Goal: Task Accomplishment & Management: Manage account settings

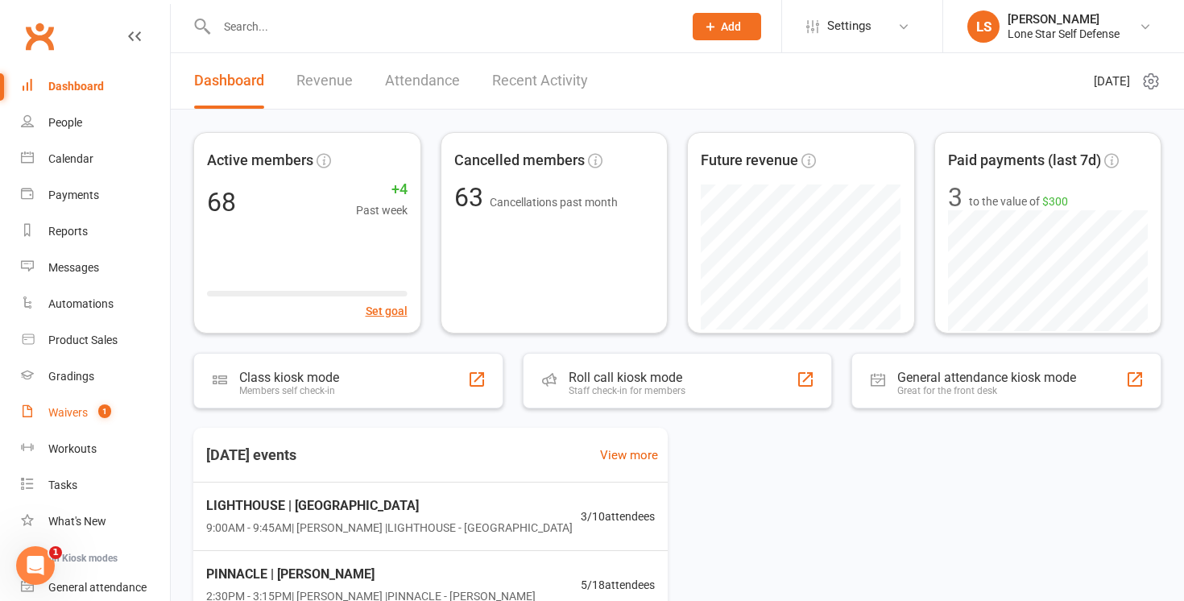
click at [81, 413] on div "Waivers" at bounding box center [67, 412] width 39 height 13
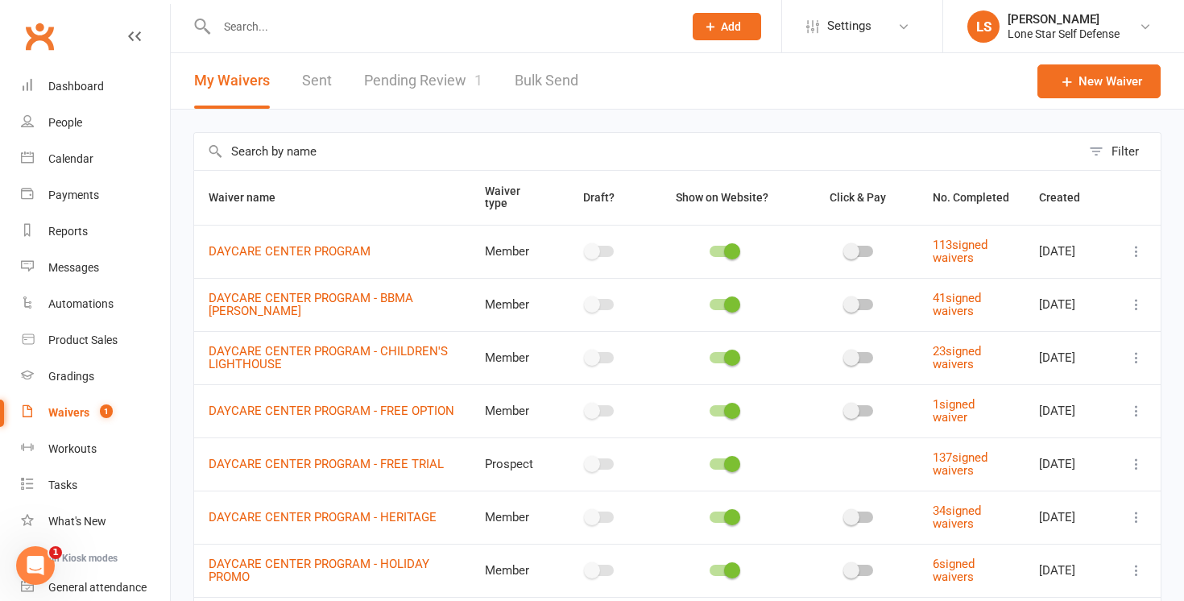
click at [424, 73] on link "Pending Review 1" at bounding box center [423, 81] width 118 height 56
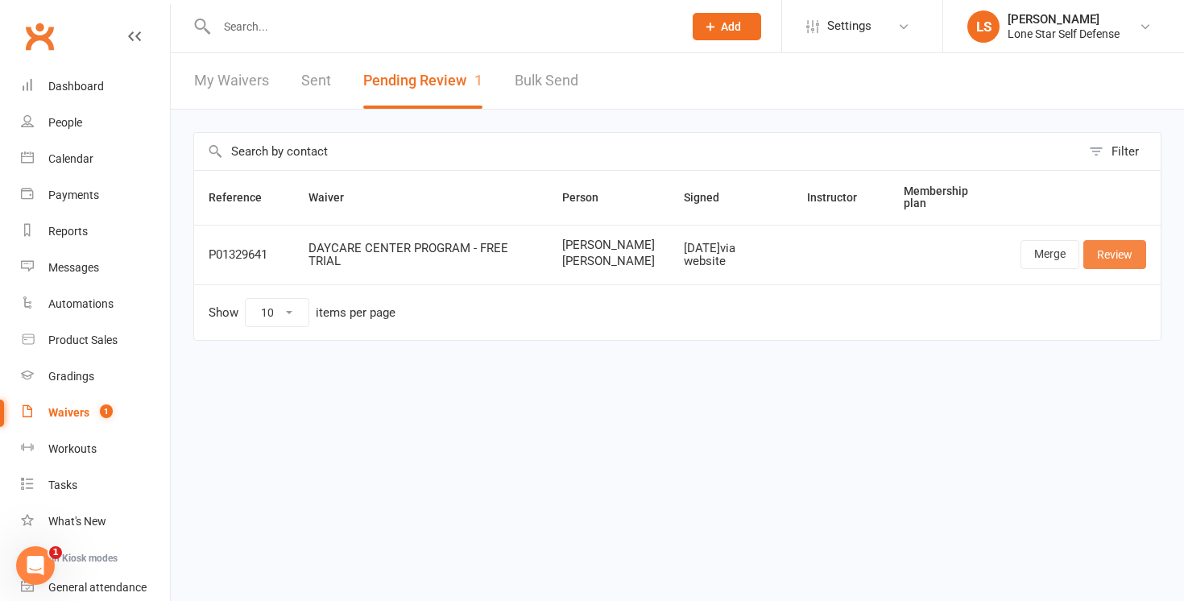
click at [1103, 267] on link "Review" at bounding box center [1114, 254] width 63 height 29
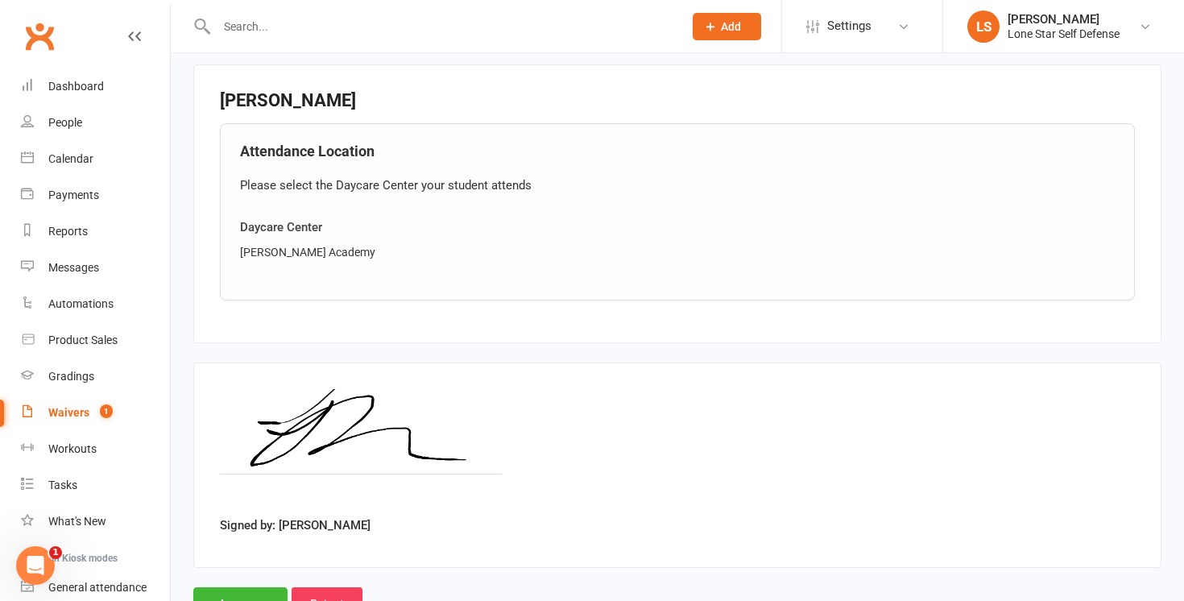
scroll to position [1402, 0]
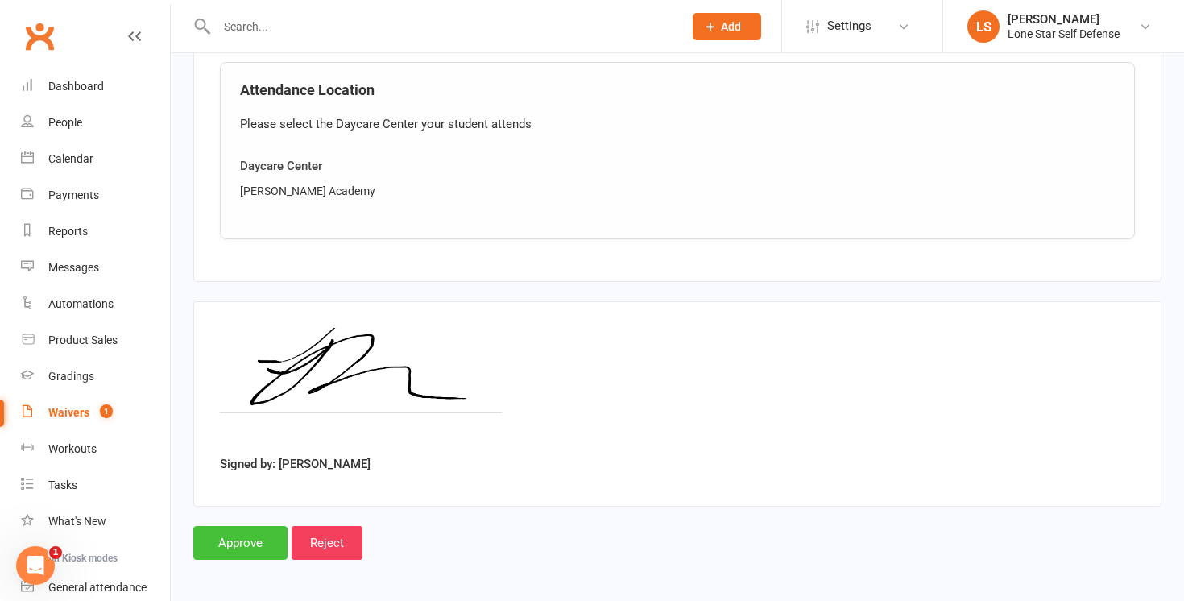
click at [246, 530] on input "Approve" at bounding box center [240, 543] width 94 height 34
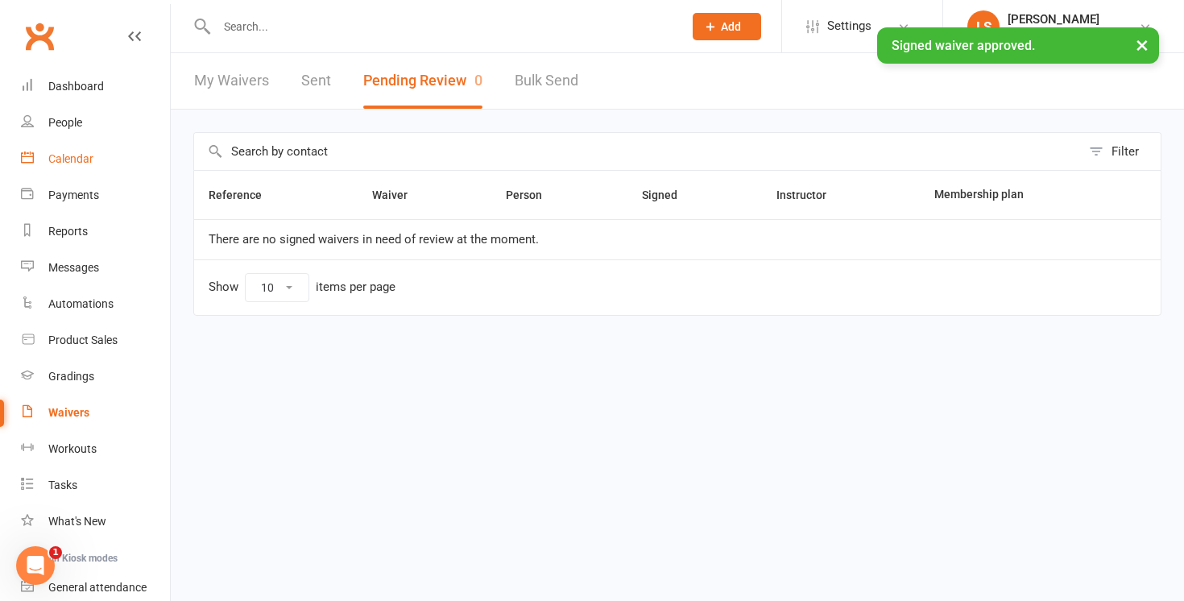
click at [81, 154] on div "Calendar" at bounding box center [70, 158] width 45 height 13
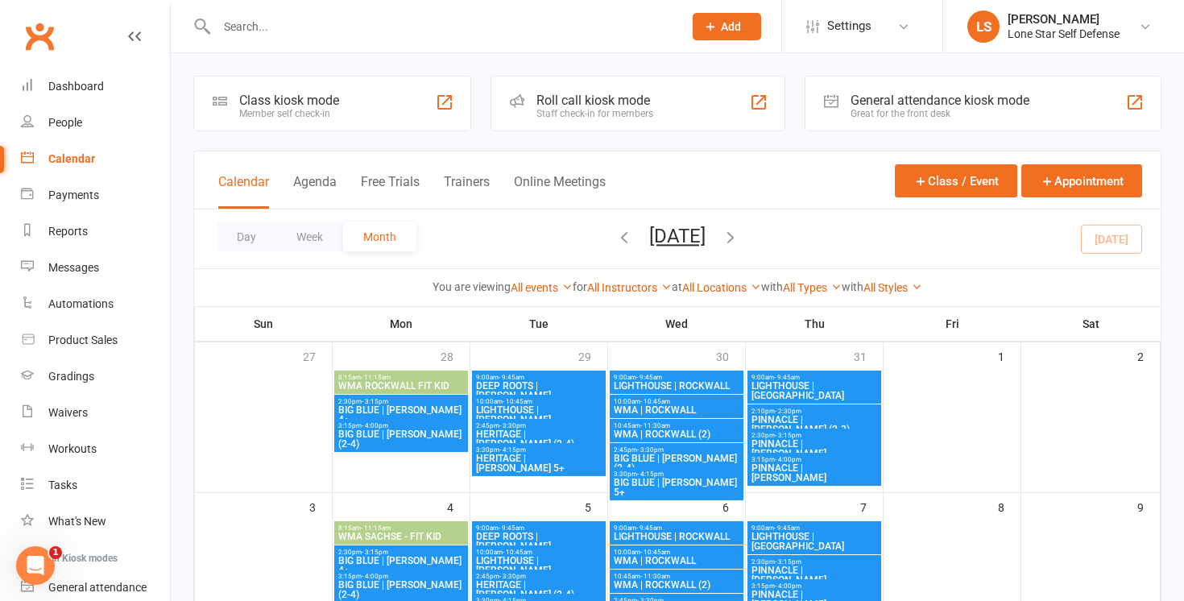
click at [739, 237] on icon "button" at bounding box center [731, 237] width 18 height 18
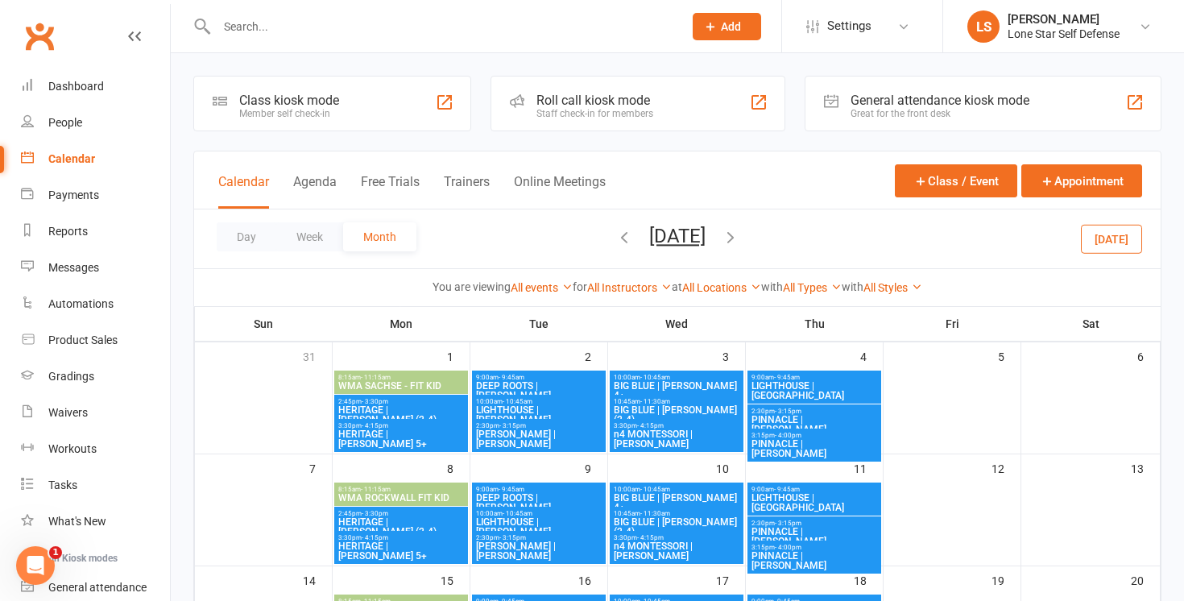
click at [551, 431] on span "[PERSON_NAME] | [PERSON_NAME]" at bounding box center [538, 438] width 127 height 19
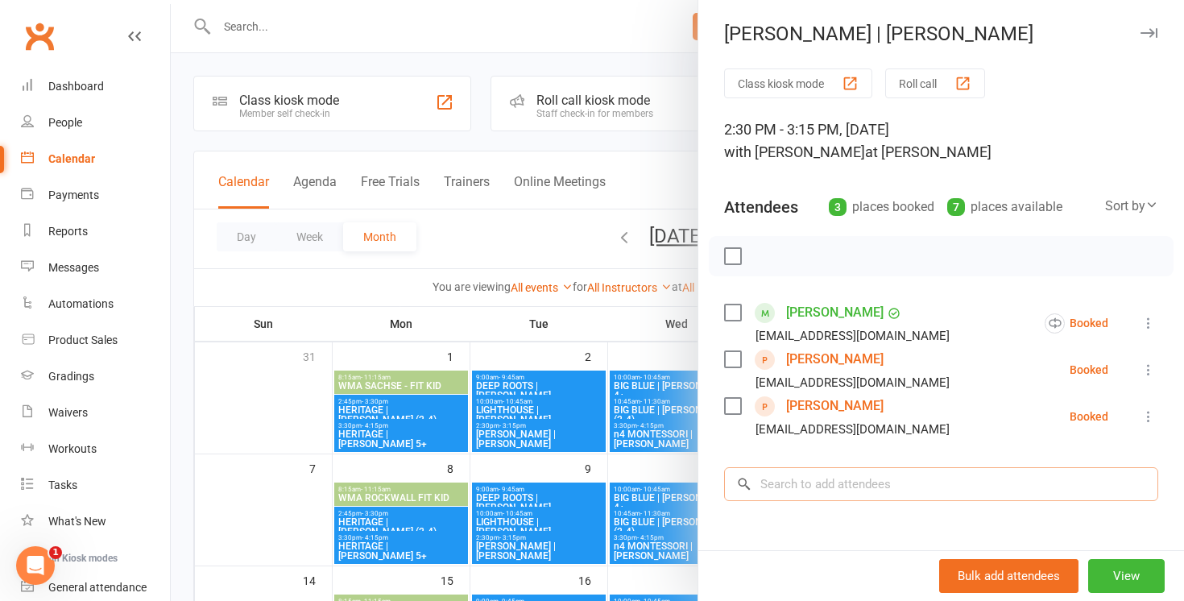
click at [817, 479] on input "search" at bounding box center [941, 484] width 434 height 34
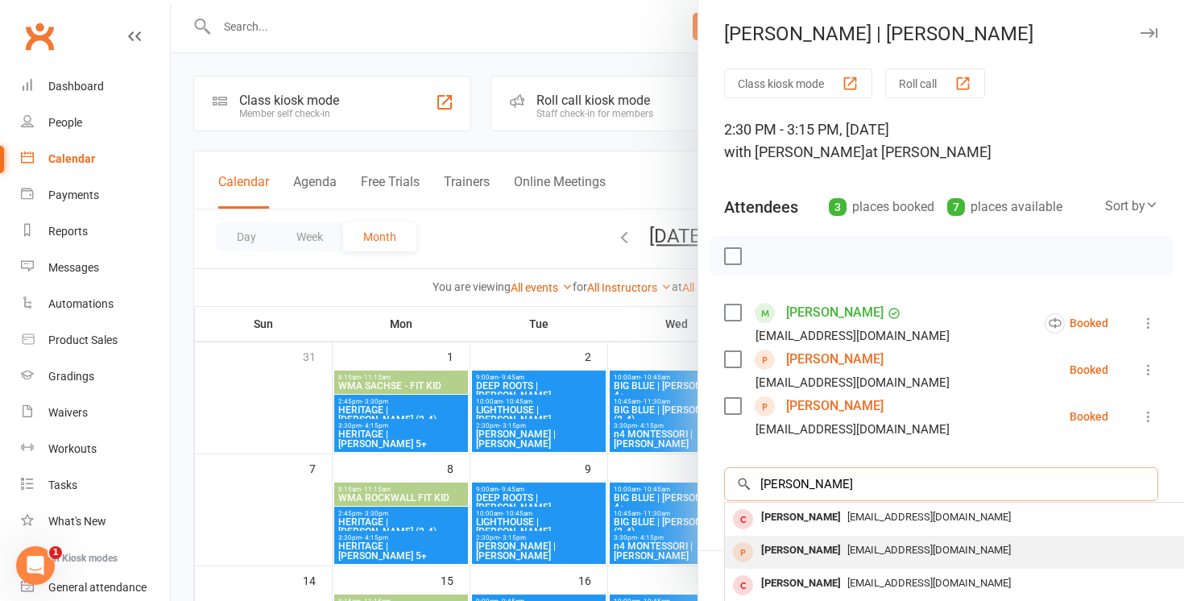
type input "[PERSON_NAME]"
click at [809, 553] on div "[PERSON_NAME]" at bounding box center [801, 550] width 93 height 23
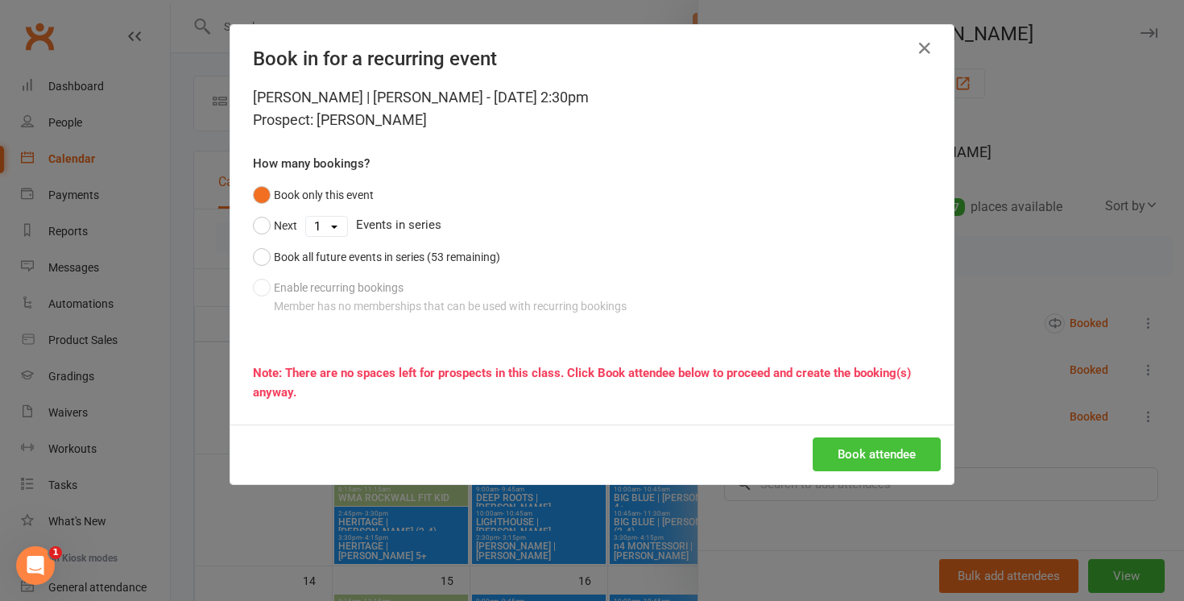
click at [837, 455] on button "Book attendee" at bounding box center [877, 454] width 128 height 34
